Goal: Task Accomplishment & Management: Manage account settings

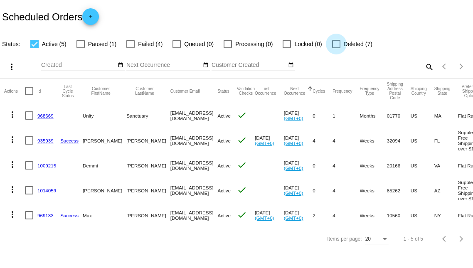
click at [332, 44] on div at bounding box center [336, 44] width 8 height 8
click at [336, 48] on input "Deleted (7)" at bounding box center [336, 48] width 0 height 0
checkbox input "true"
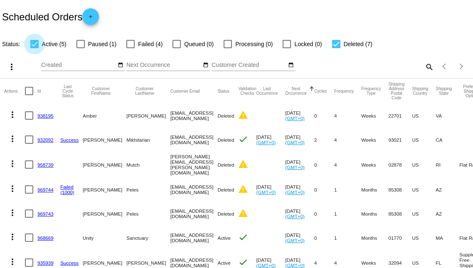
click at [34, 44] on div at bounding box center [34, 44] width 8 height 8
click at [34, 48] on input "Active (5)" at bounding box center [34, 48] width 0 height 0
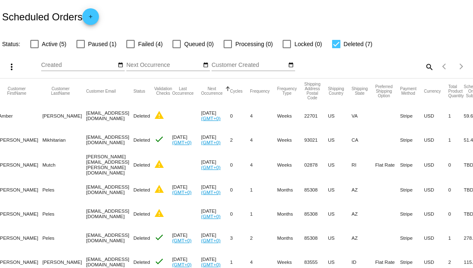
click at [35, 45] on div at bounding box center [34, 44] width 8 height 8
click at [34, 48] on input "Active (5)" at bounding box center [34, 48] width 0 height 0
checkbox input "true"
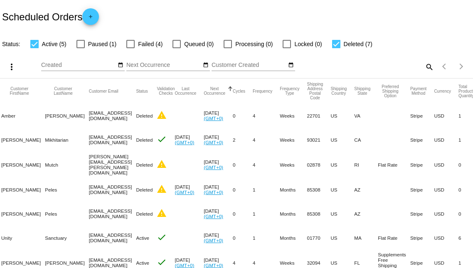
click at [332, 44] on div at bounding box center [336, 44] width 8 height 8
click at [336, 48] on input "Deleted (7)" at bounding box center [336, 48] width 0 height 0
checkbox input "false"
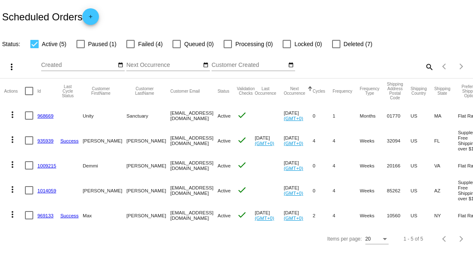
click at [334, 45] on div at bounding box center [336, 44] width 8 height 8
click at [336, 48] on input "Deleted (7)" at bounding box center [336, 48] width 0 height 0
checkbox input "true"
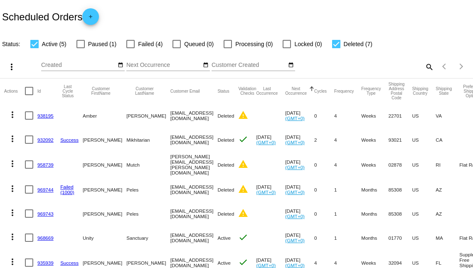
click at [35, 43] on div at bounding box center [34, 44] width 8 height 8
click at [34, 48] on input "Active (5)" at bounding box center [34, 48] width 0 height 0
checkbox input "false"
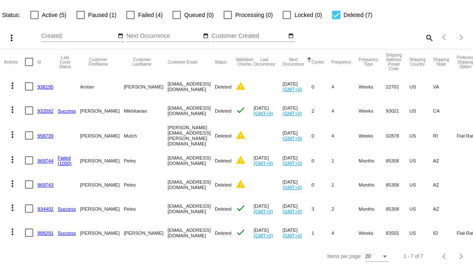
scroll to position [34, 0]
